Goal: Information Seeking & Learning: Learn about a topic

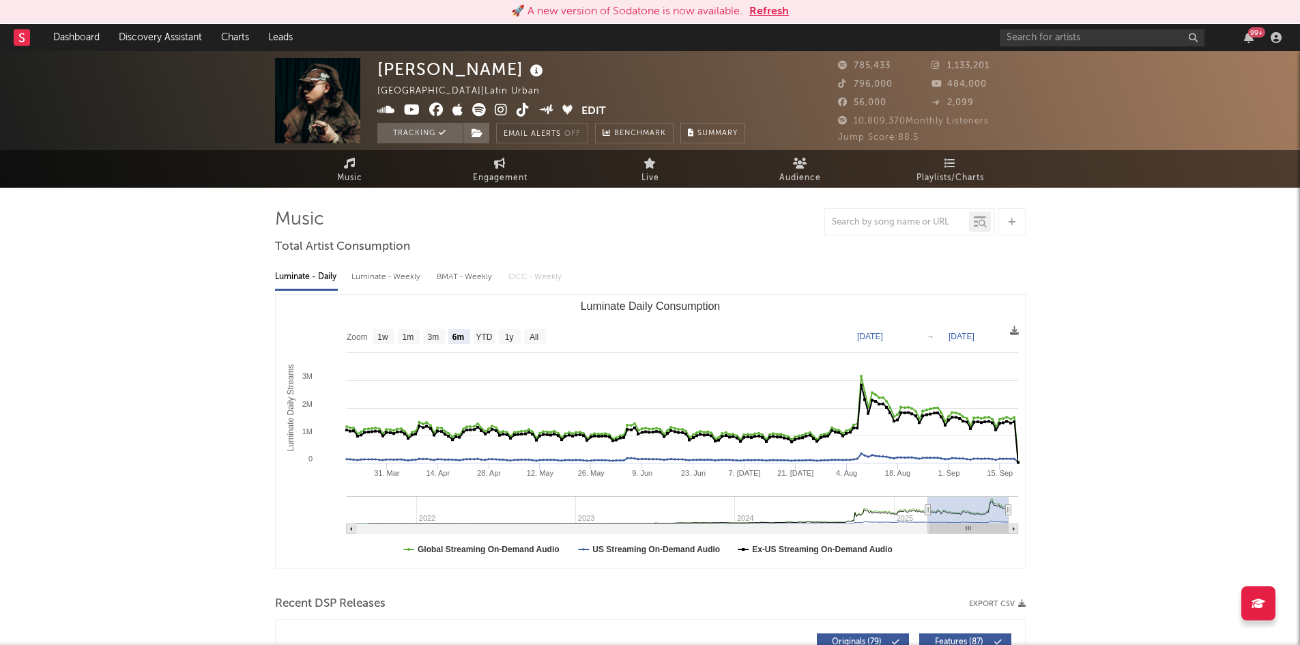
select select "6m"
click at [1048, 42] on input "text" at bounding box center [1101, 37] width 205 height 17
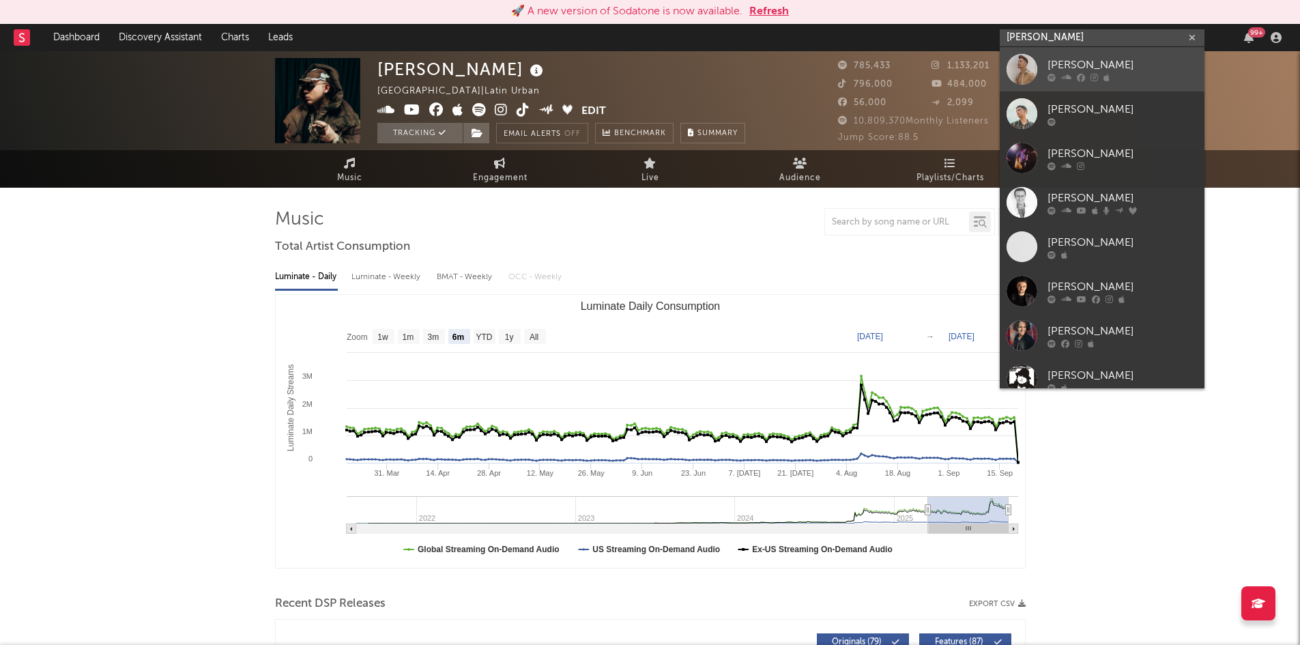
type input "favio"
click at [1071, 63] on div "[PERSON_NAME]" at bounding box center [1122, 65] width 150 height 16
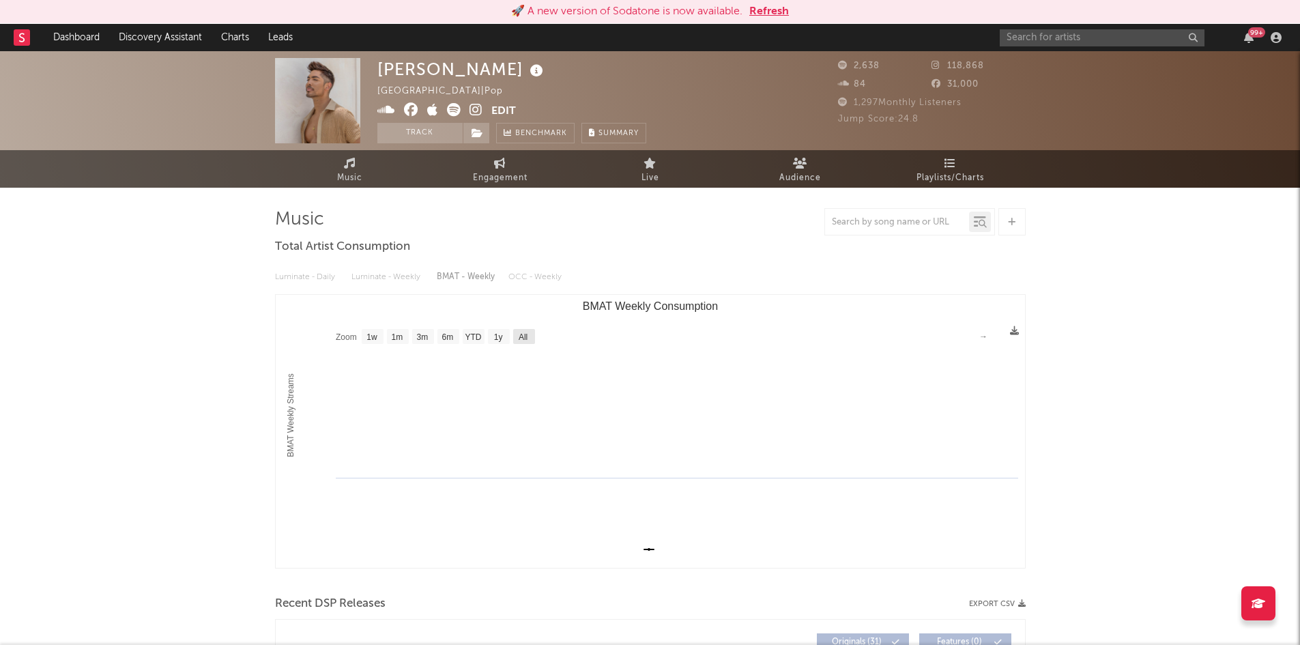
click at [525, 343] on rect "BMAT Weekly Consumption" at bounding box center [524, 336] width 22 height 15
select select "All"
click at [508, 170] on span "Engagement" at bounding box center [500, 178] width 55 height 16
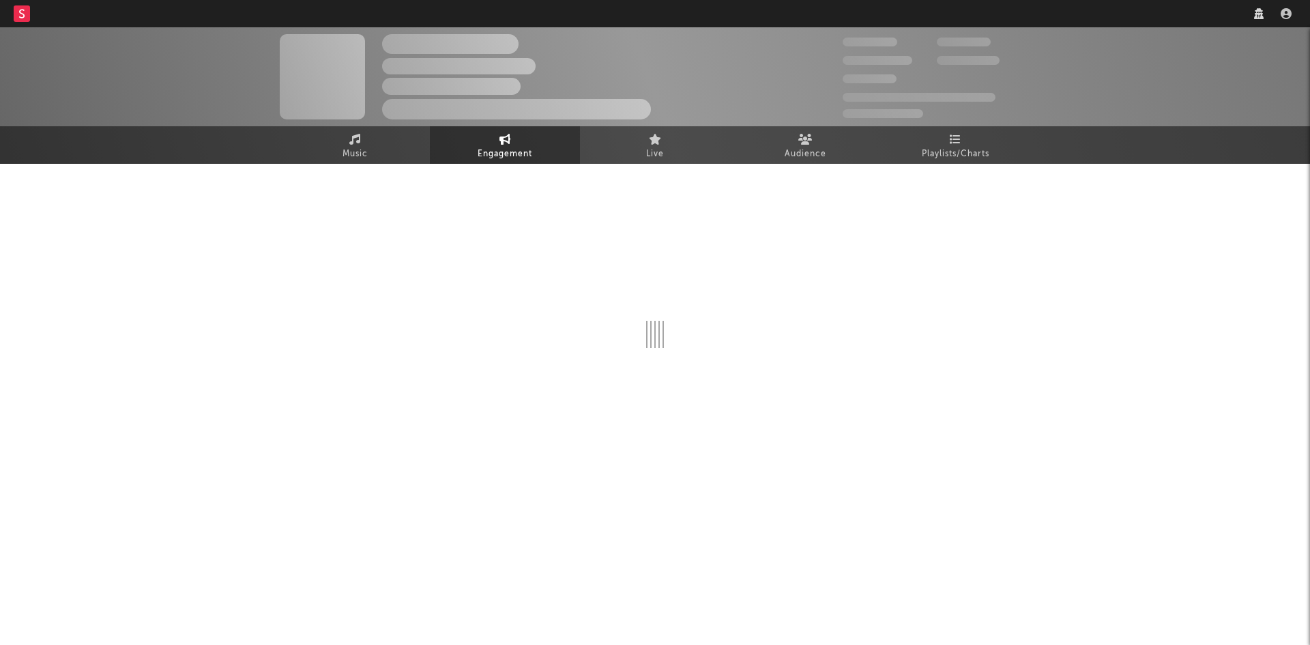
select select "1w"
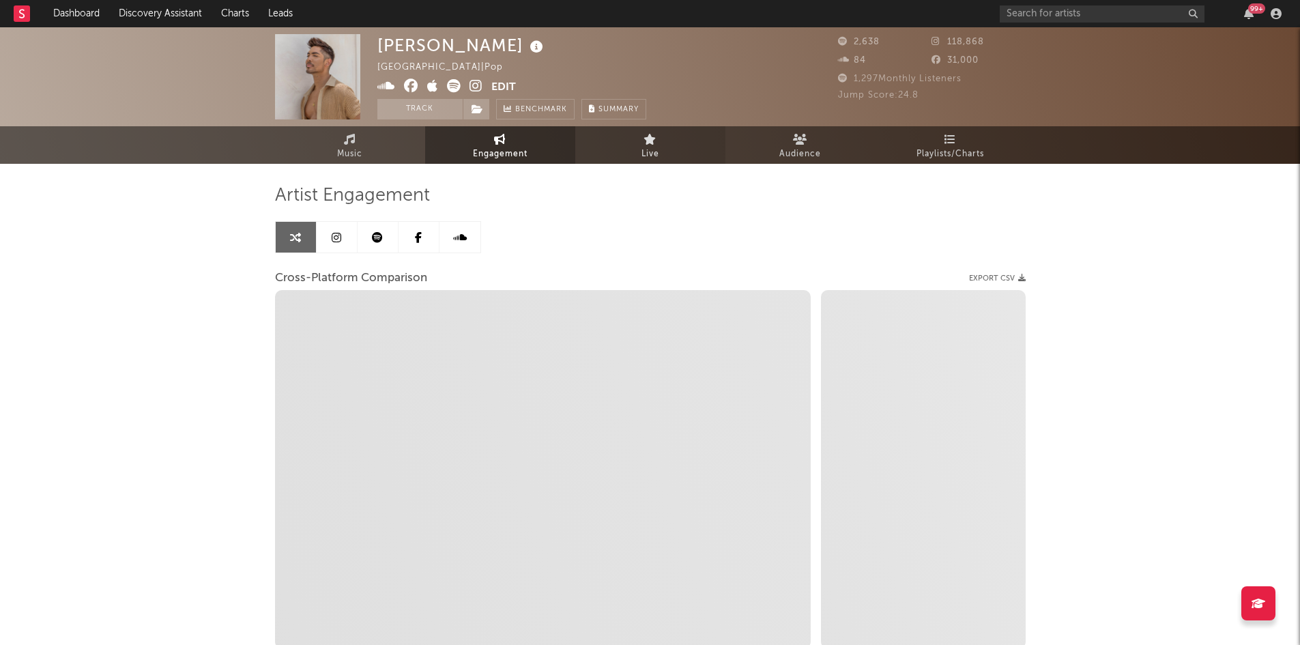
select select "1m"
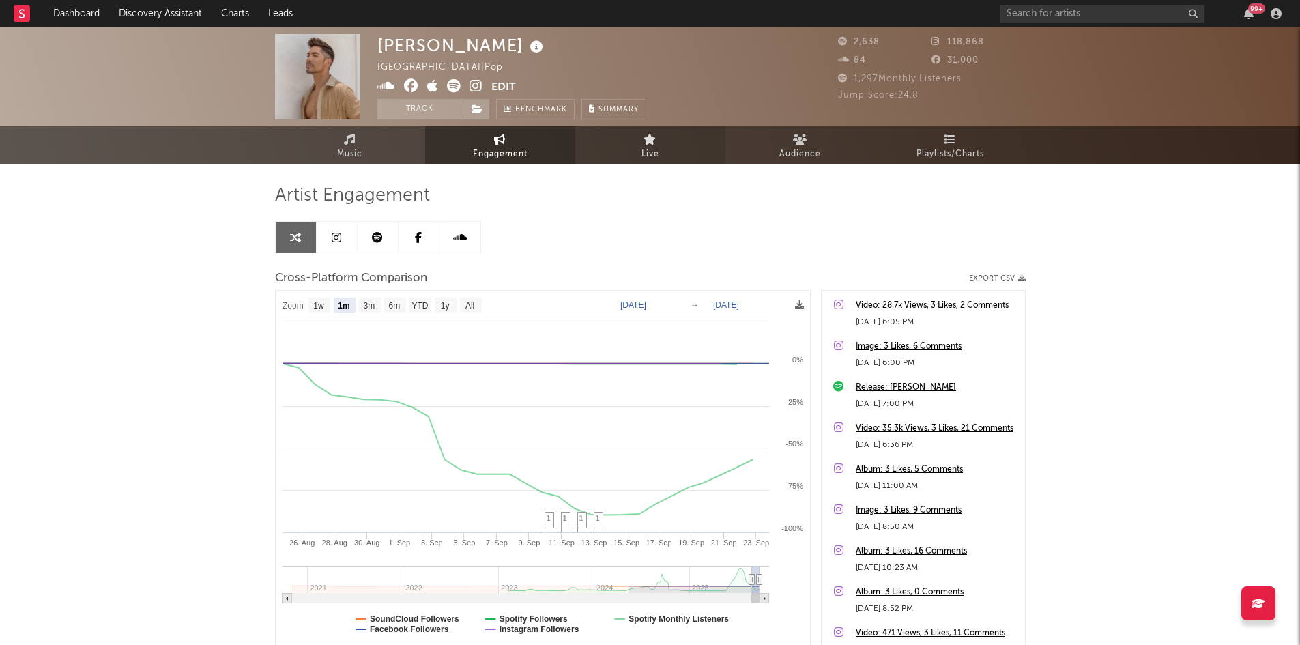
click at [649, 154] on span "Live" at bounding box center [650, 154] width 18 height 16
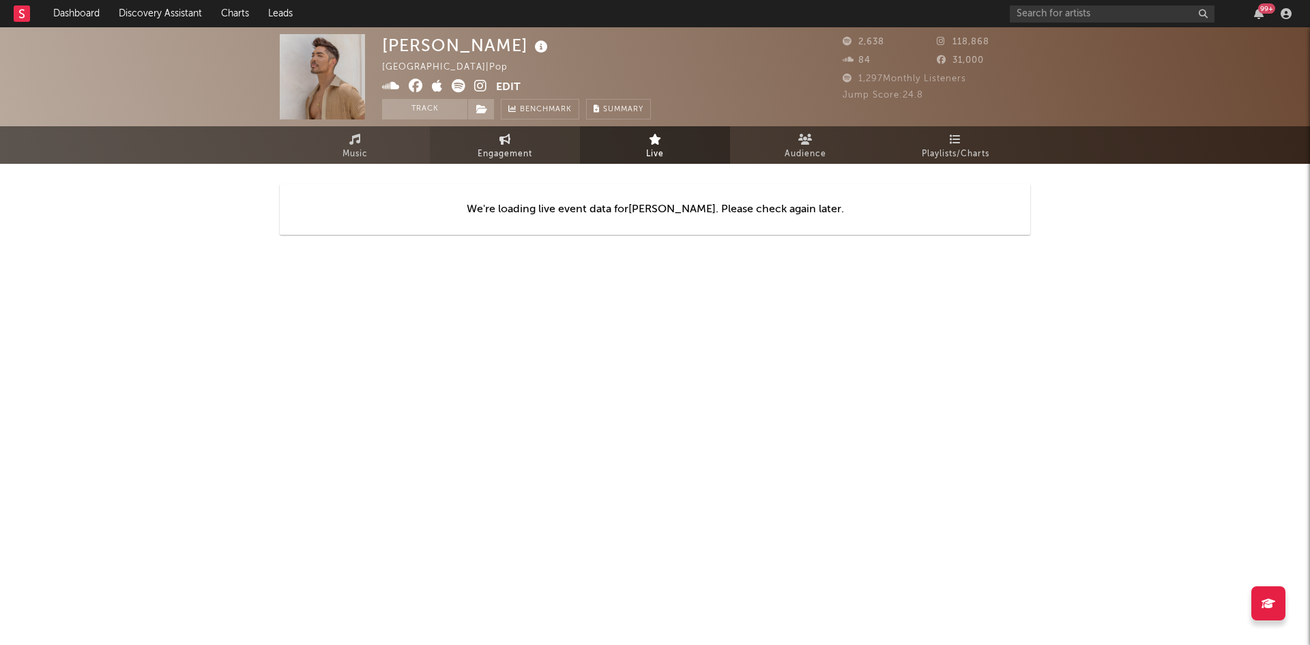
click at [501, 156] on span "Engagement" at bounding box center [505, 154] width 55 height 16
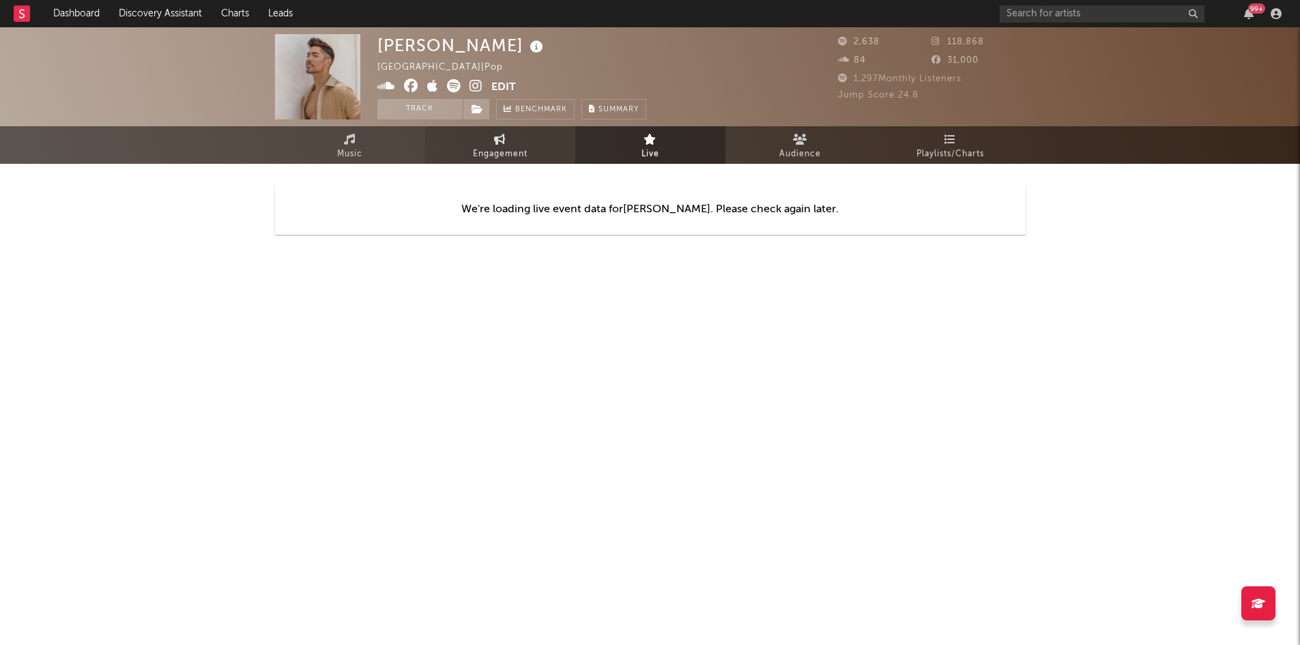
select select "1m"
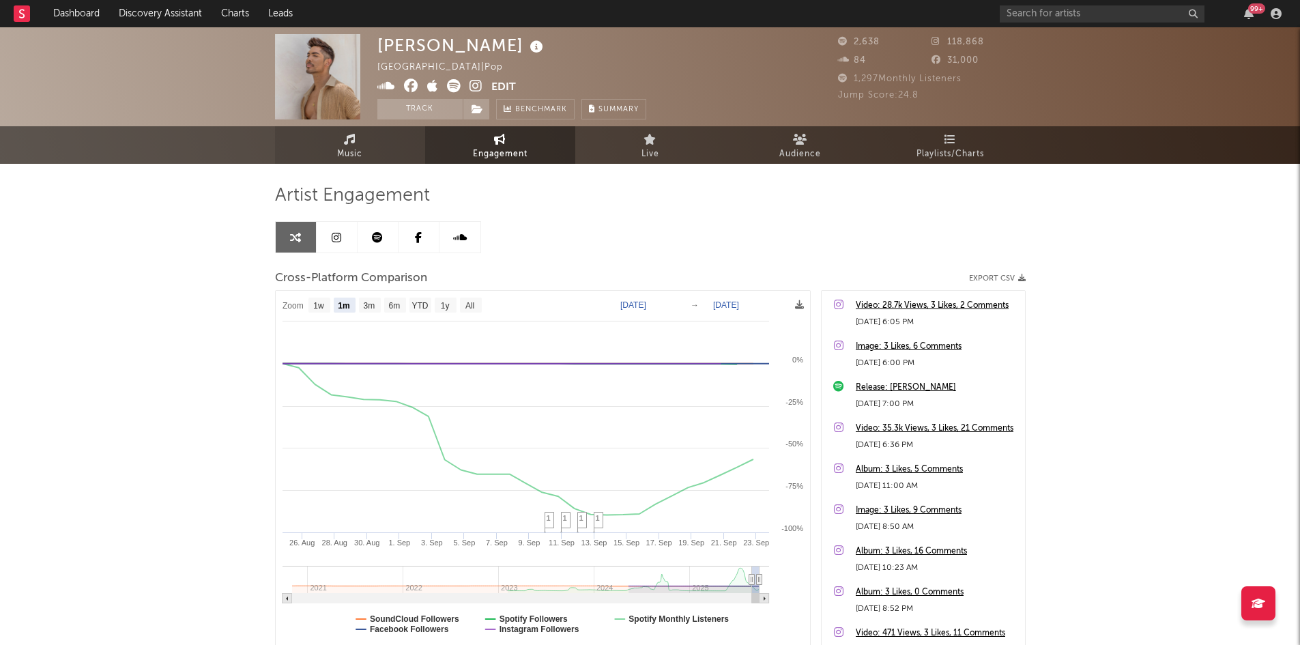
click at [362, 156] on span "Music" at bounding box center [349, 154] width 25 height 16
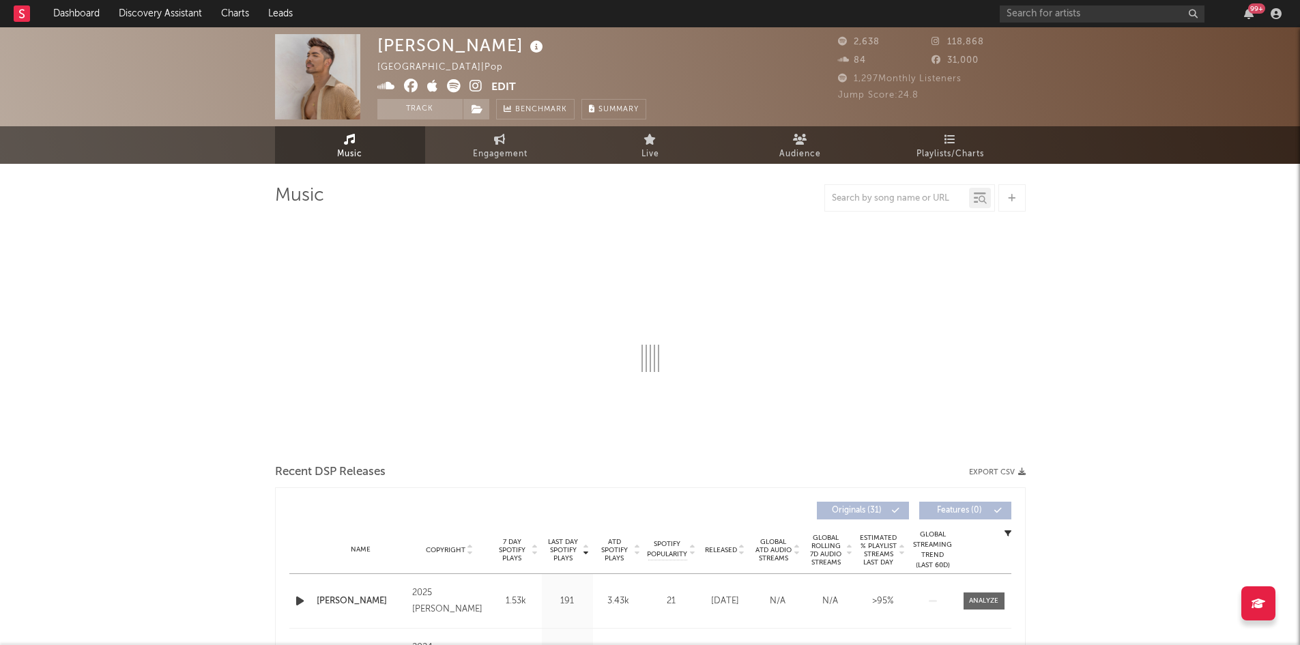
select select "1w"
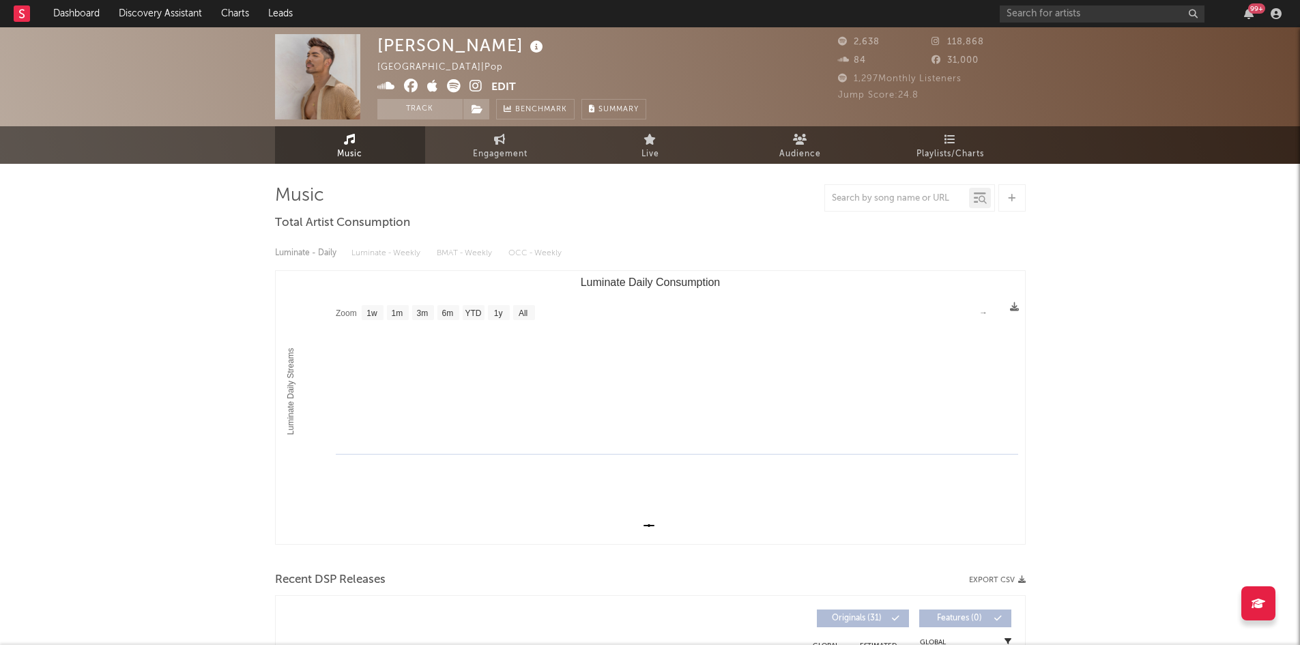
click at [790, 153] on span "Audience" at bounding box center [800, 154] width 42 height 16
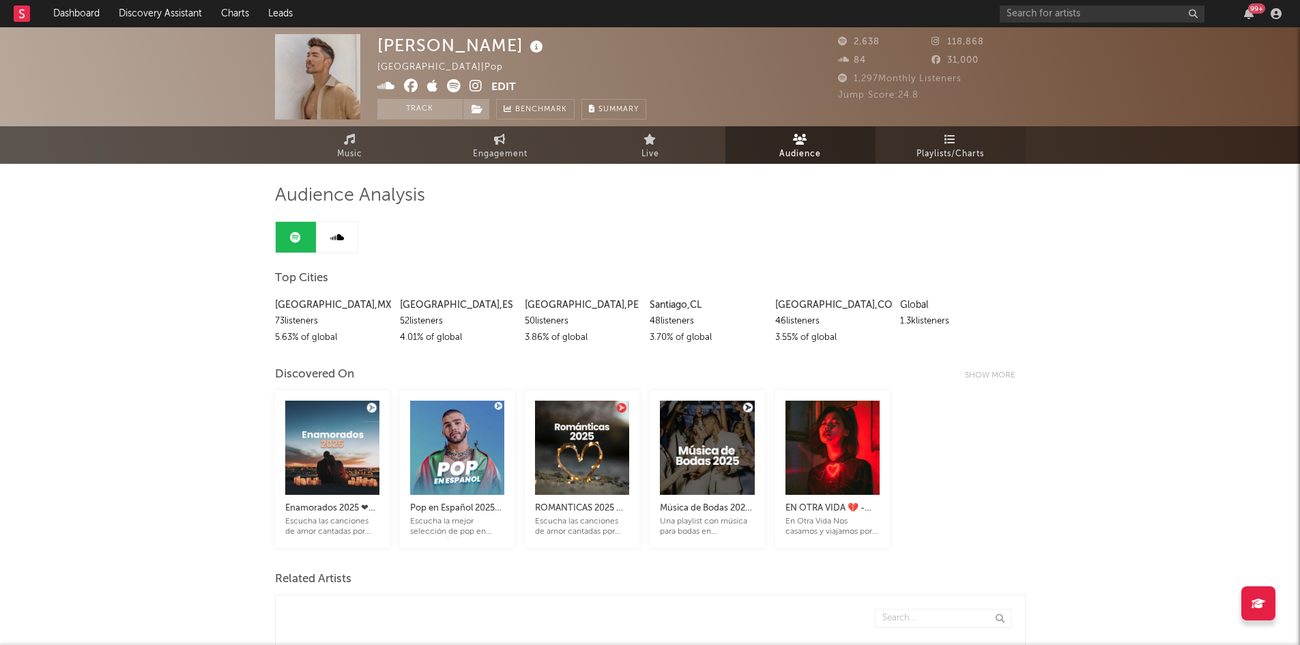
click at [950, 149] on span "Playlists/Charts" at bounding box center [950, 154] width 68 height 16
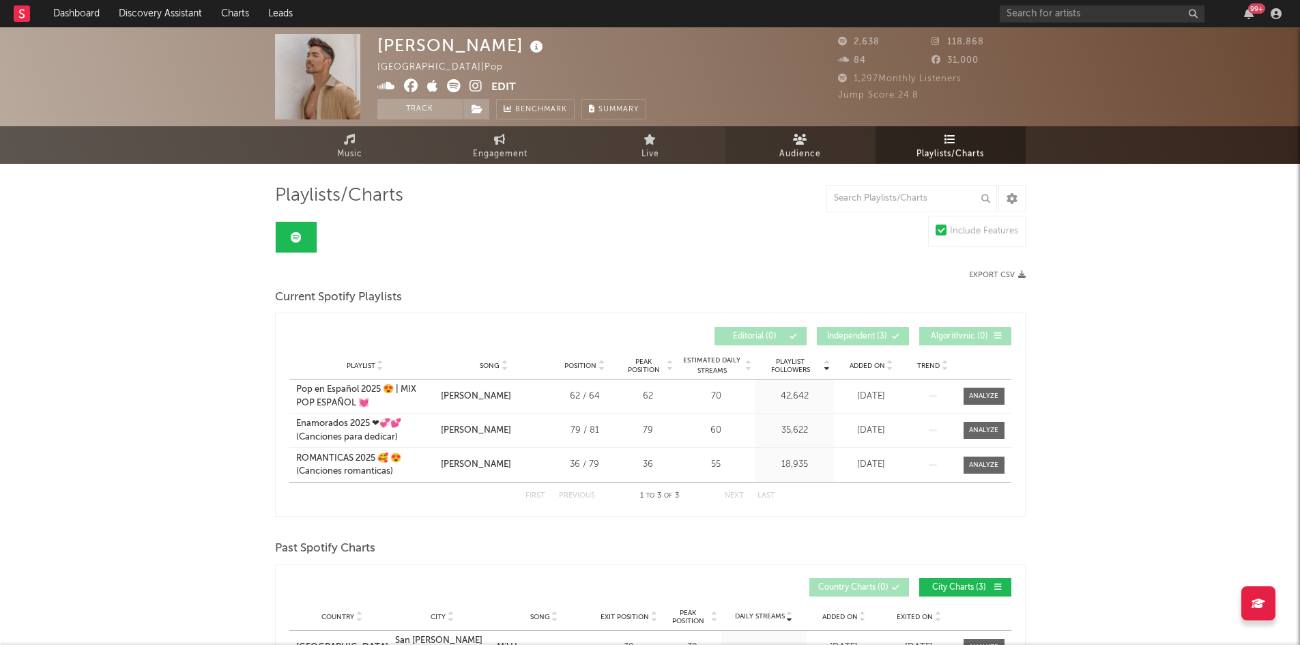
click at [793, 146] on span "Audience" at bounding box center [800, 154] width 42 height 16
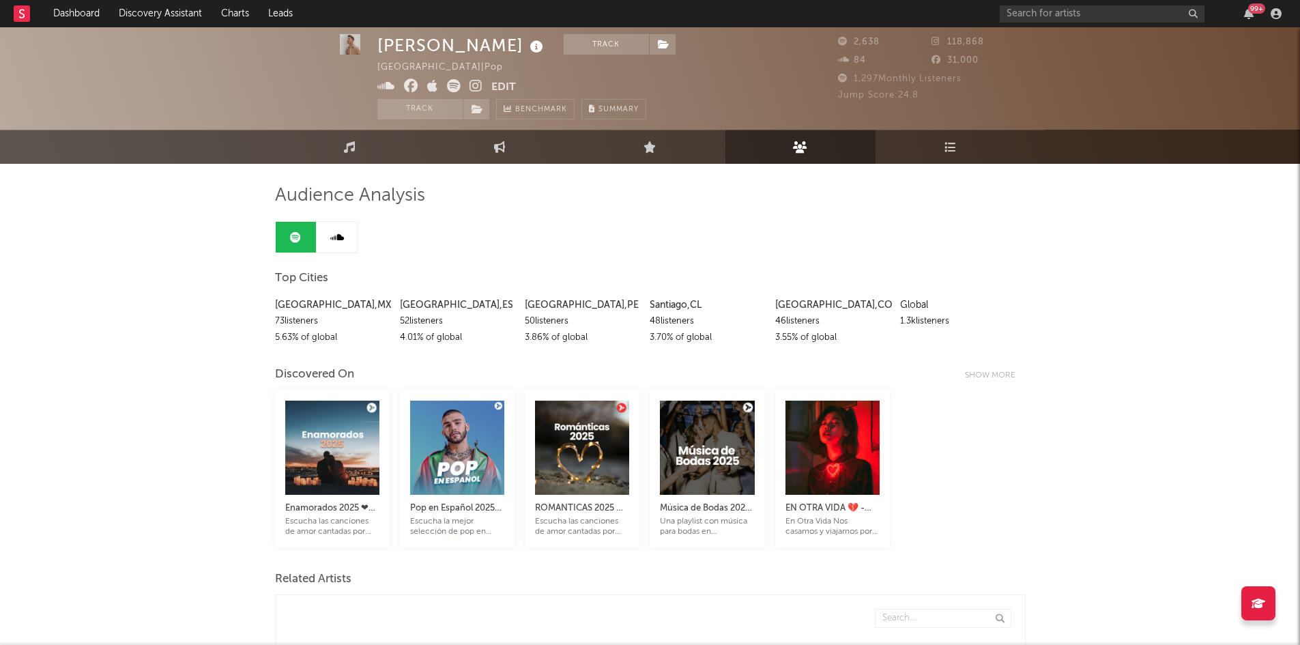
scroll to position [11, 0]
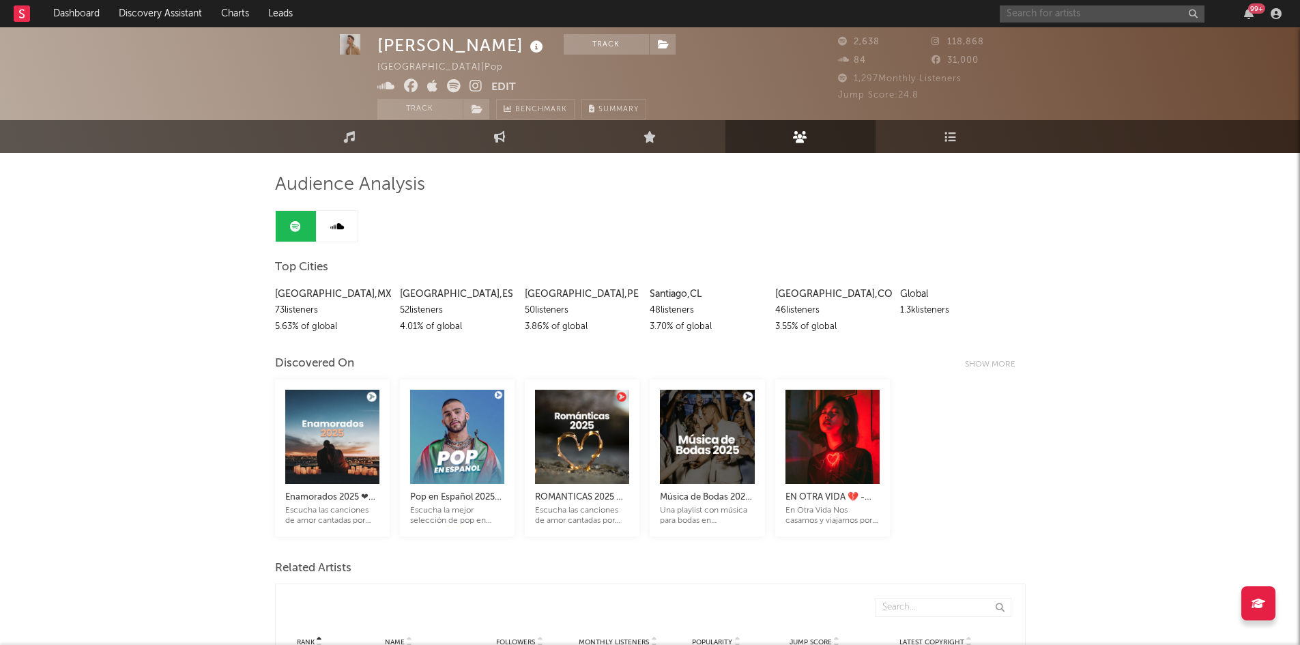
click at [1121, 18] on input "text" at bounding box center [1101, 13] width 205 height 17
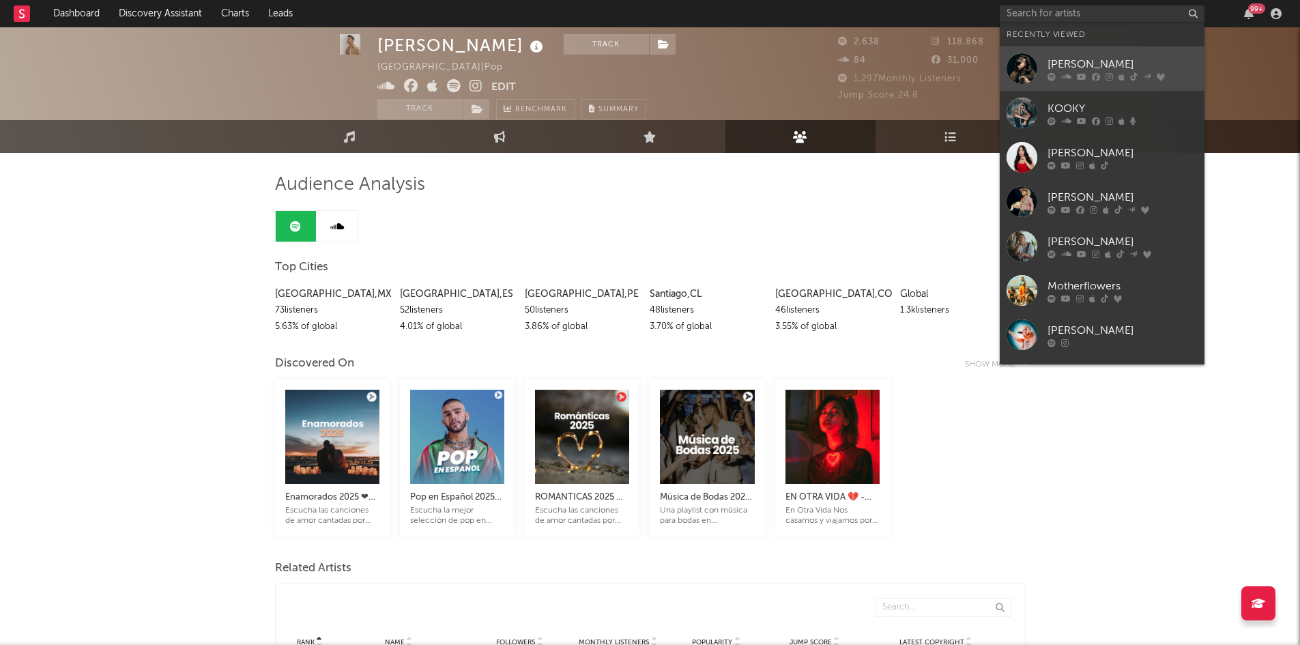
click at [1087, 62] on div "[PERSON_NAME]" at bounding box center [1122, 64] width 150 height 16
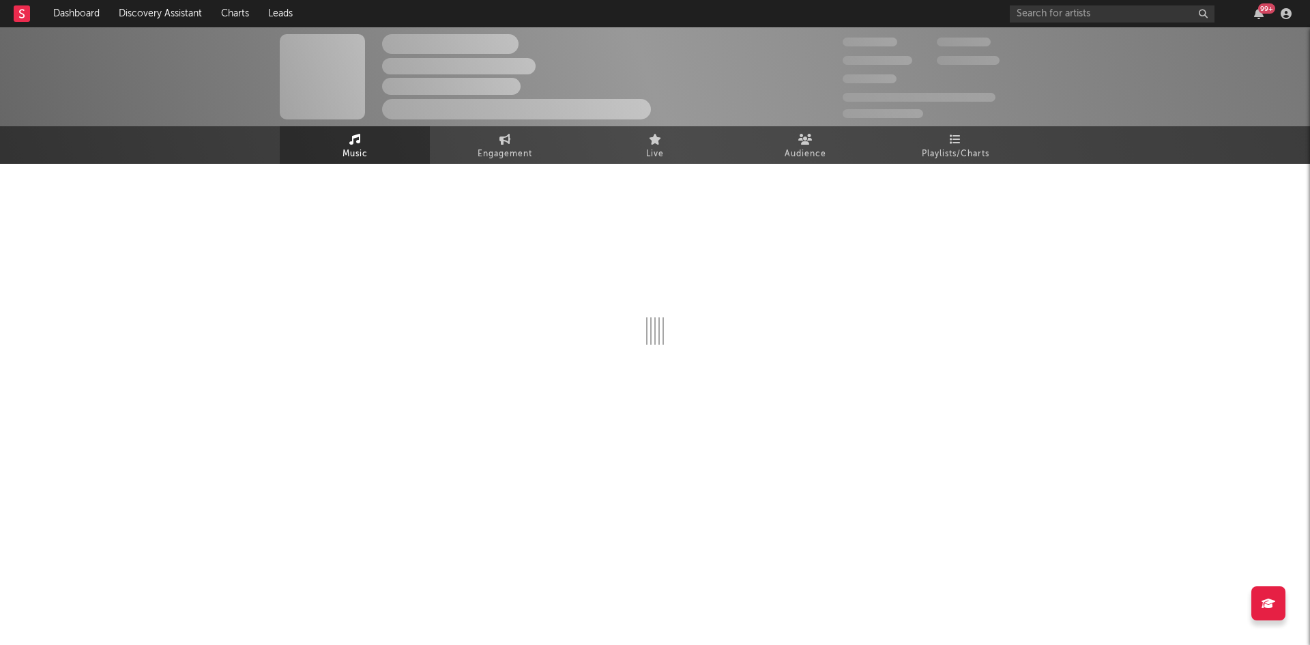
select select "6m"
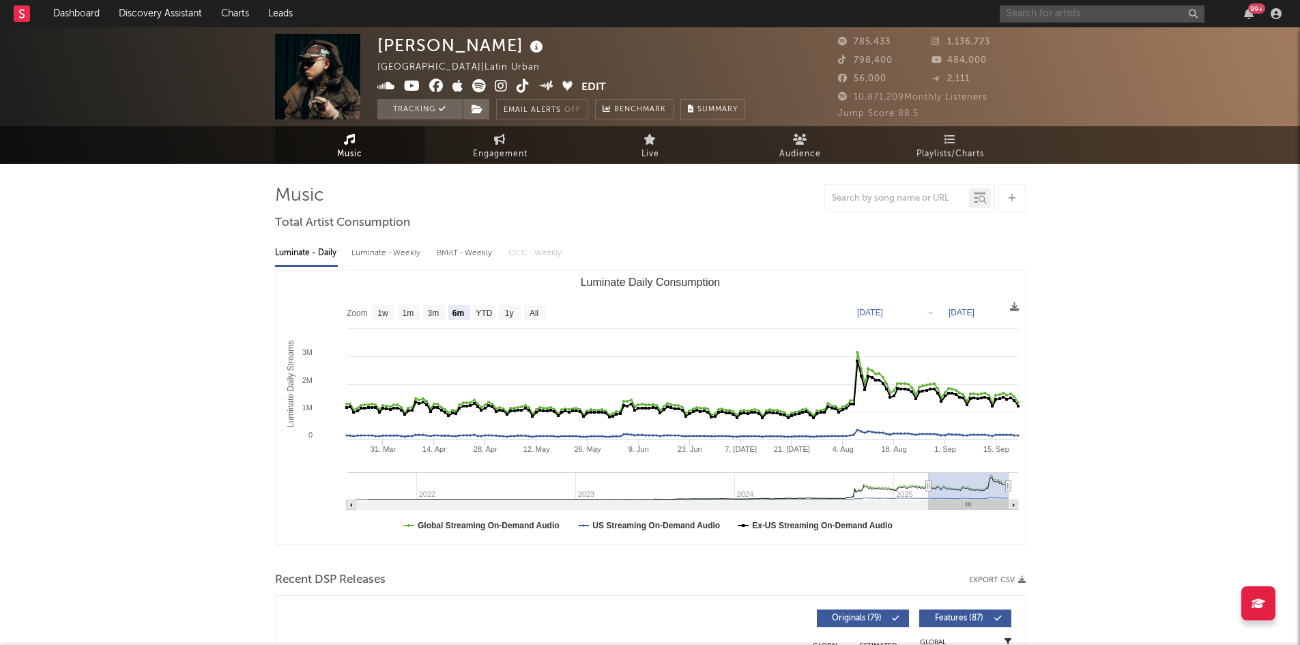
drag, startPoint x: 29, startPoint y: 1, endPoint x: 1139, endPoint y: 16, distance: 1110.0
click at [1139, 16] on input "text" at bounding box center [1101, 13] width 205 height 17
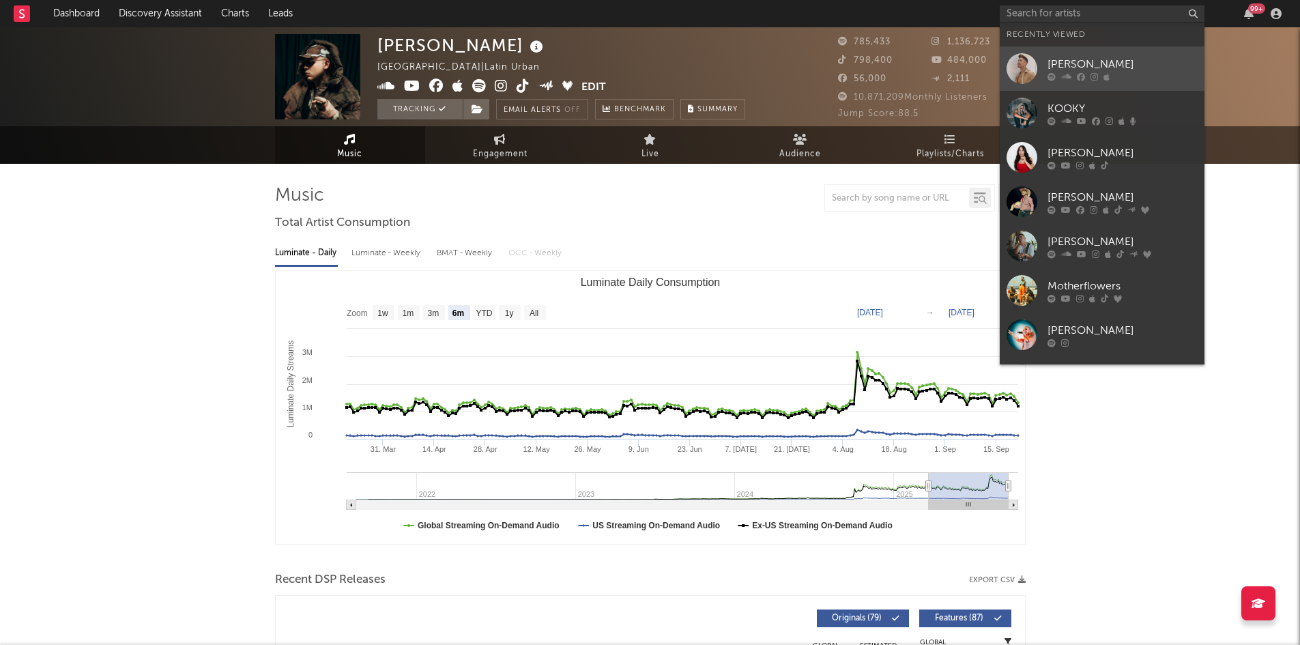
click at [1117, 60] on div "[PERSON_NAME]" at bounding box center [1122, 64] width 150 height 16
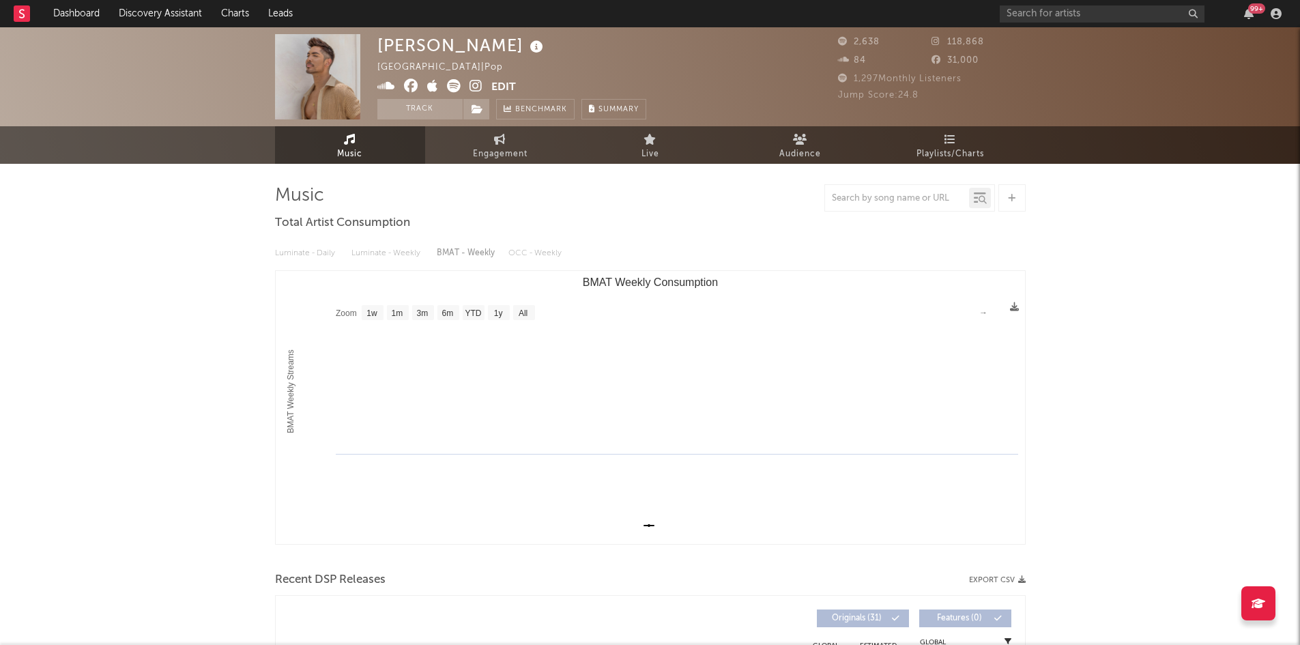
scroll to position [100, 0]
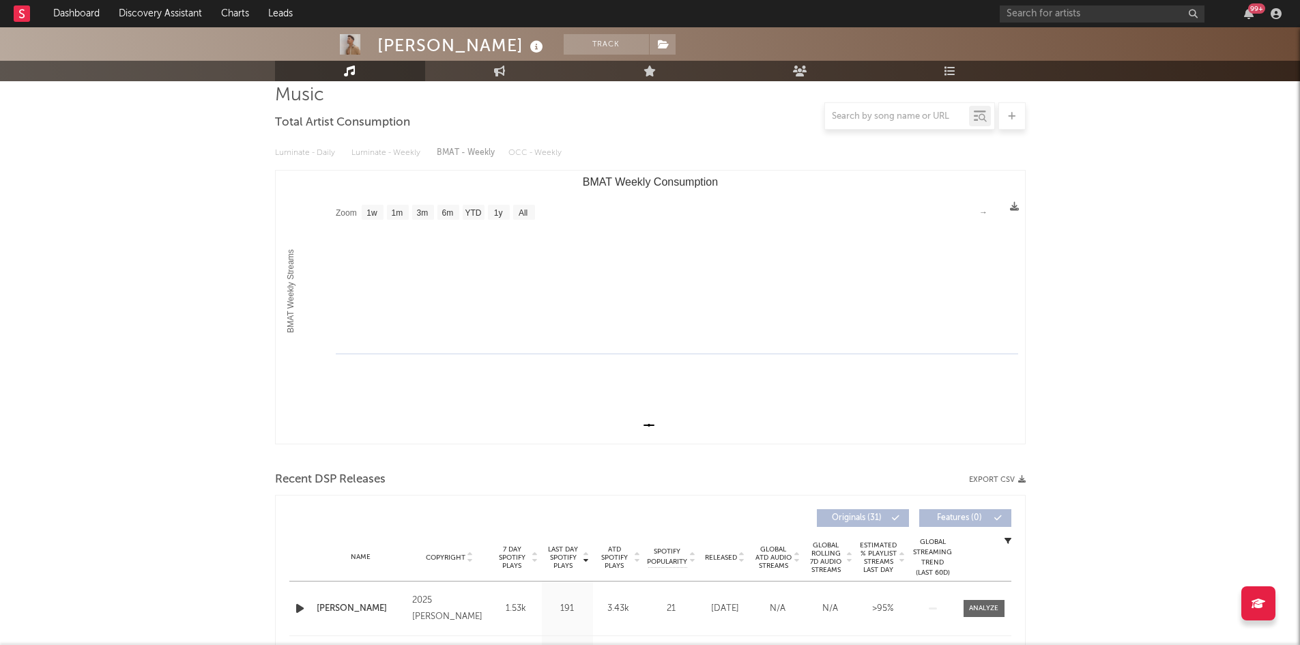
click at [520, 223] on rect "BMAT Weekly Consumption" at bounding box center [650, 307] width 749 height 273
click at [524, 209] on text "All" at bounding box center [522, 213] width 9 height 10
select select "All"
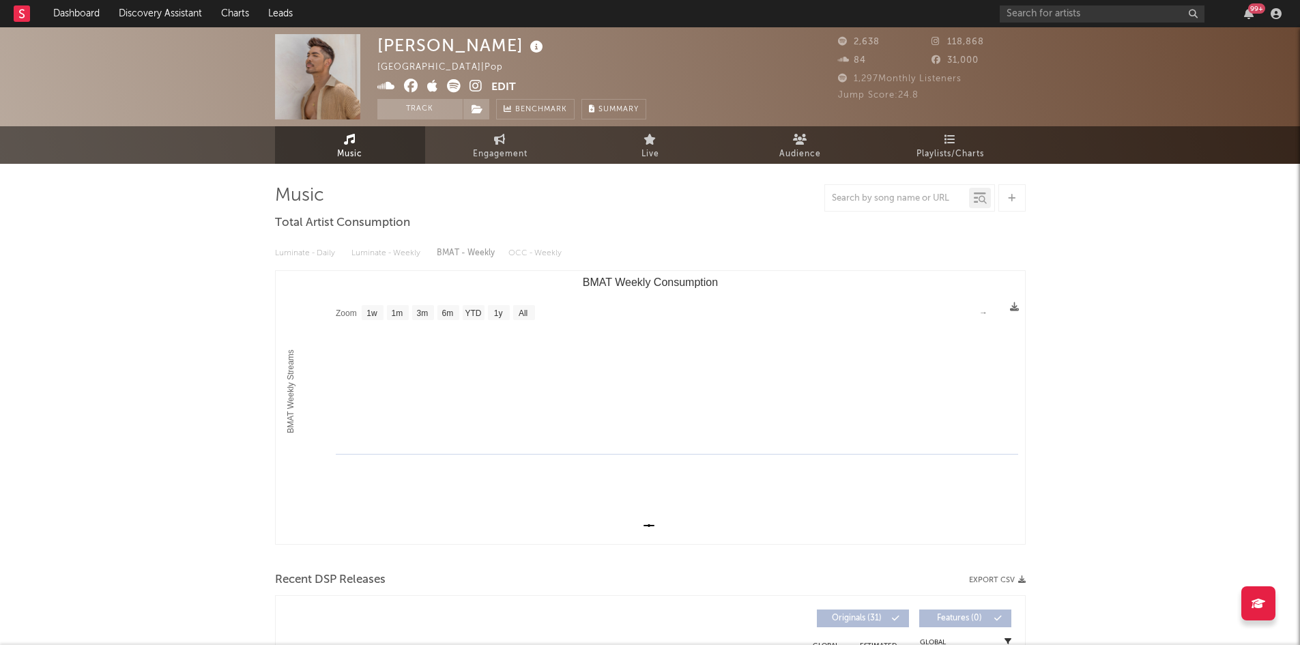
click at [879, 80] on span "1,297 Monthly Listeners" at bounding box center [899, 78] width 123 height 9
click at [792, 130] on link "Audience" at bounding box center [800, 145] width 150 height 38
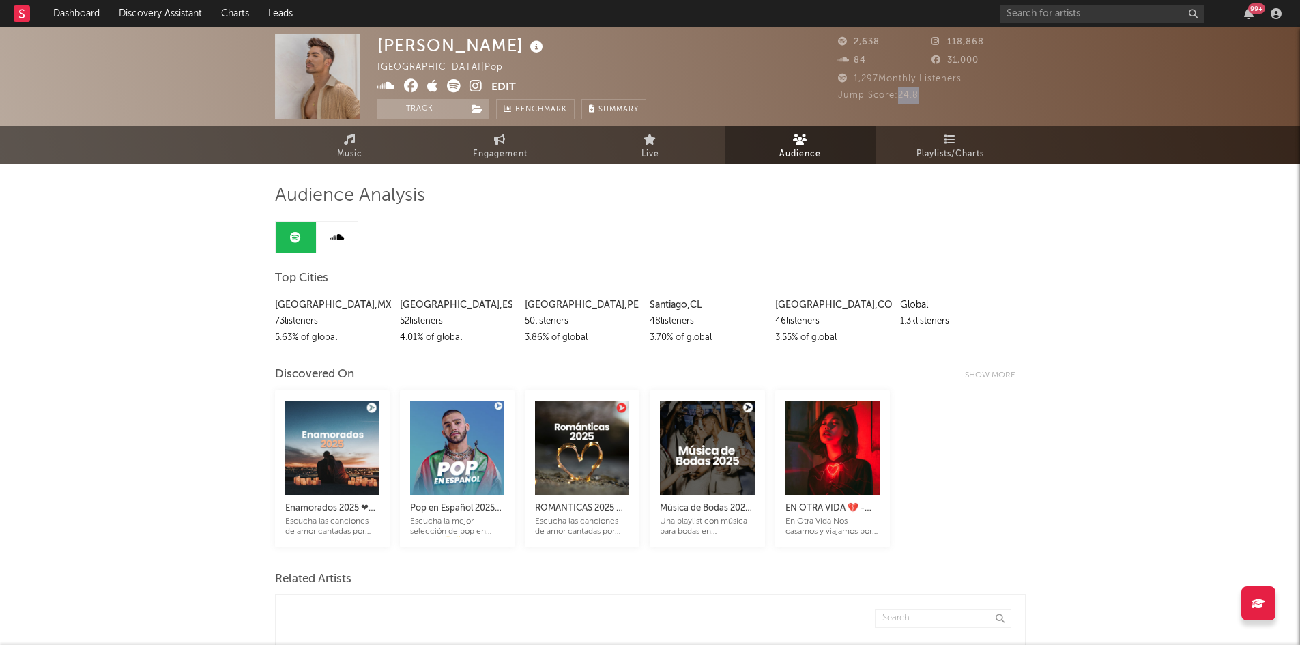
drag, startPoint x: 926, startPoint y: 97, endPoint x: 899, endPoint y: 98, distance: 26.6
click at [899, 98] on div "Jump Score: 24.8" at bounding box center [932, 95] width 188 height 16
click at [916, 96] on span "Jump Score: 24.8" at bounding box center [878, 95] width 80 height 9
click at [920, 96] on div "Jump Score: 24.8" at bounding box center [932, 95] width 188 height 16
drag, startPoint x: 920, startPoint y: 96, endPoint x: 900, endPoint y: 96, distance: 19.8
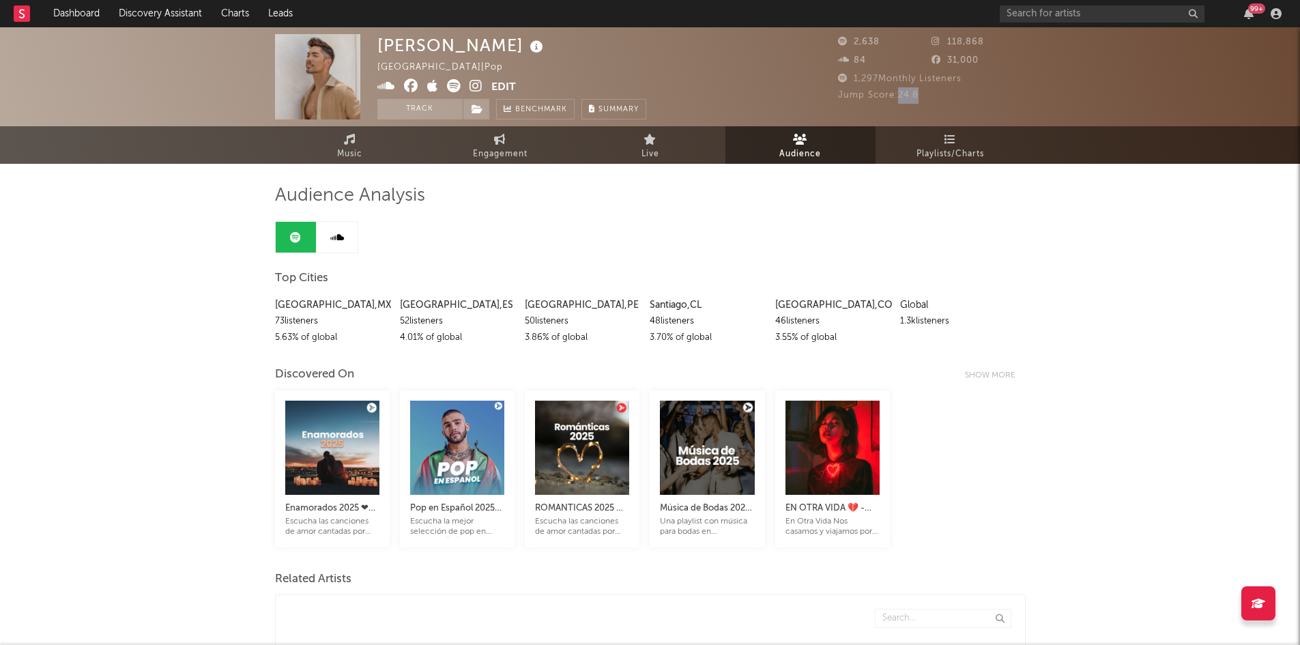
click at [900, 96] on div "Jump Score: 24.8" at bounding box center [932, 95] width 188 height 16
drag, startPoint x: 969, startPoint y: 81, endPoint x: 849, endPoint y: 82, distance: 119.4
click at [849, 82] on div "1,297 Monthly Listeners" at bounding box center [932, 79] width 188 height 16
